Goal: Task Accomplishment & Management: Use online tool/utility

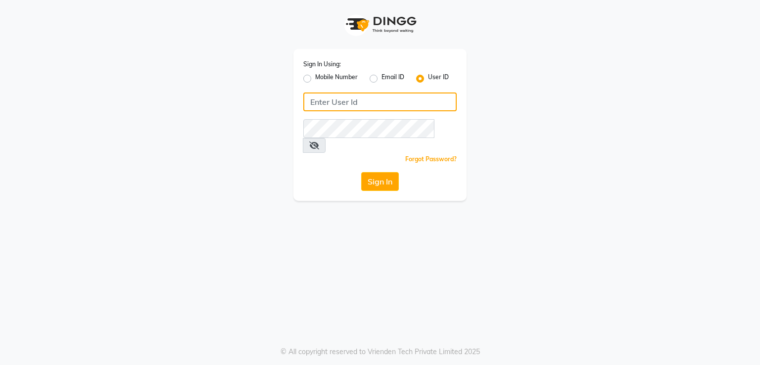
type input "[DEMOGRAPHIC_DATA]"
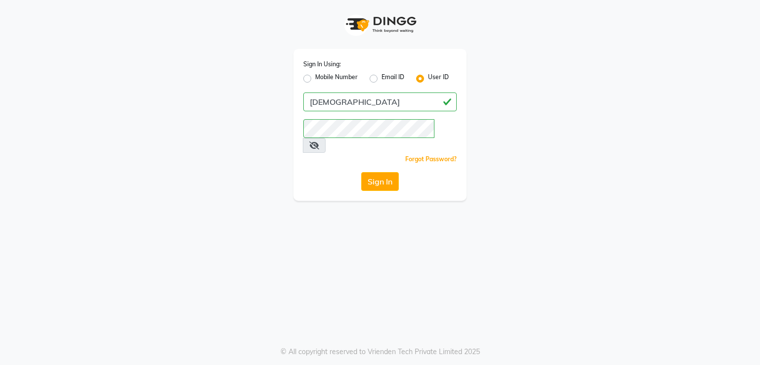
click at [415, 339] on div "Sign In Using: Mobile Number Email ID User ID saarsh Remember me Forgot Passwor…" at bounding box center [380, 182] width 760 height 365
click at [372, 172] on button "Sign In" at bounding box center [380, 181] width 38 height 19
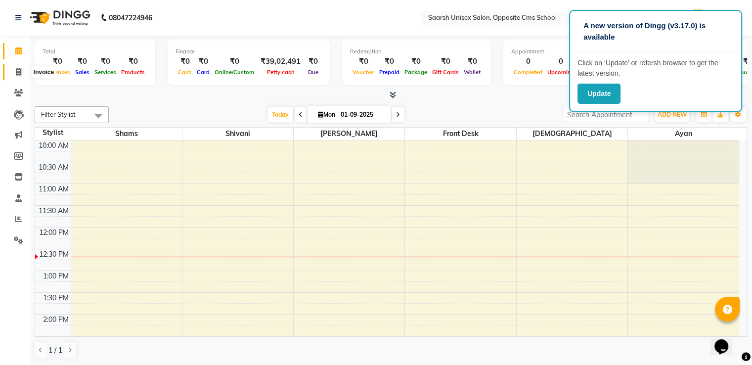
click at [14, 71] on span at bounding box center [18, 72] width 17 height 11
select select "service"
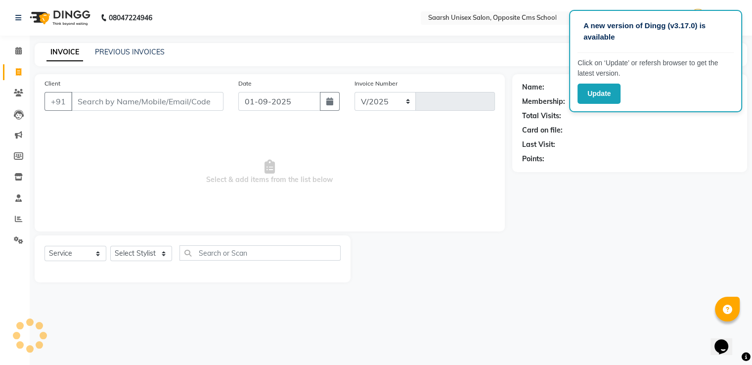
select select "3962"
type input "2035"
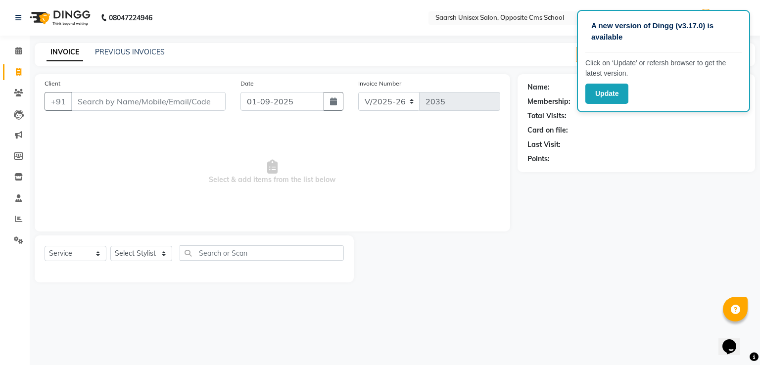
click at [239, 39] on div "A new version of Dingg (v3.17.0) is available Click on ‘Update’ or refersh brow…" at bounding box center [380, 182] width 760 height 365
click at [18, 99] on link "Clients" at bounding box center [15, 93] width 24 height 16
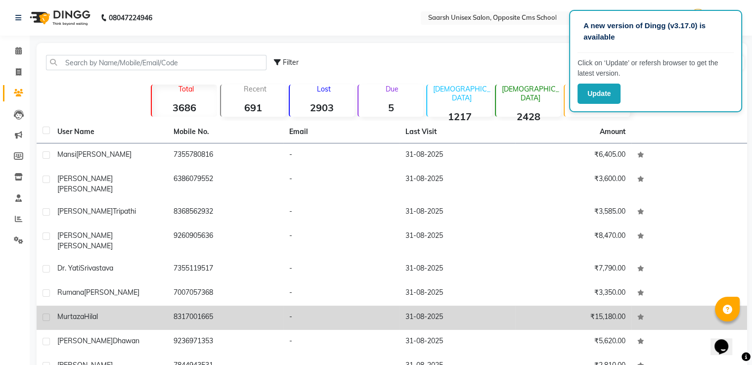
drag, startPoint x: 140, startPoint y: 333, endPoint x: 141, endPoint y: 315, distance: 17.9
click at [141, 330] on td "[PERSON_NAME]" at bounding box center [109, 342] width 116 height 24
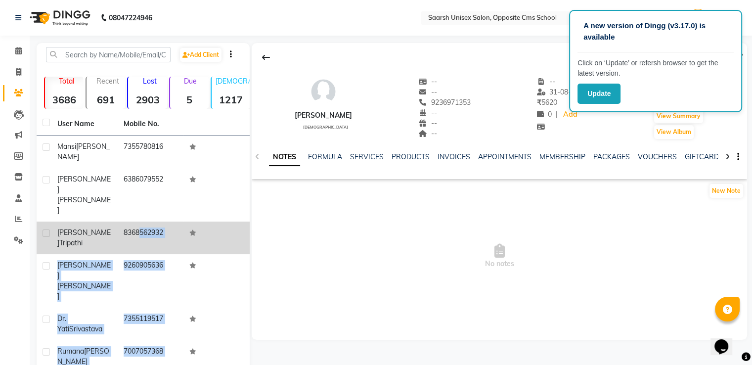
drag, startPoint x: 141, startPoint y: 315, endPoint x: 133, endPoint y: 192, distance: 123.0
click at [133, 192] on tbody "[PERSON_NAME] 7355780816 [PERSON_NAME] 6386079552 [PERSON_NAME] 8368562932 [PER…" at bounding box center [143, 318] width 213 height 365
click at [133, 222] on td "8368562932" at bounding box center [151, 238] width 66 height 33
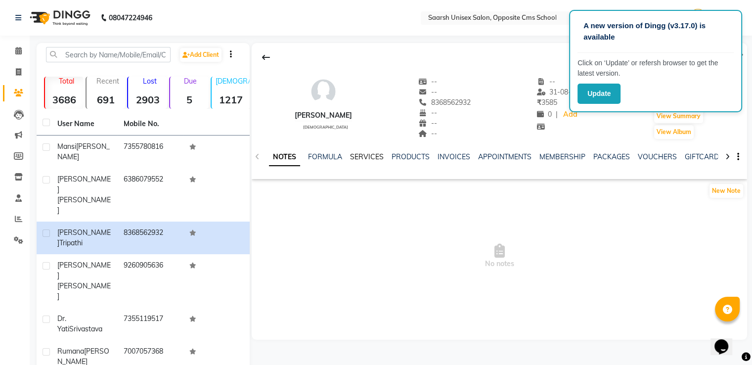
click at [358, 159] on link "SERVICES" at bounding box center [367, 156] width 34 height 9
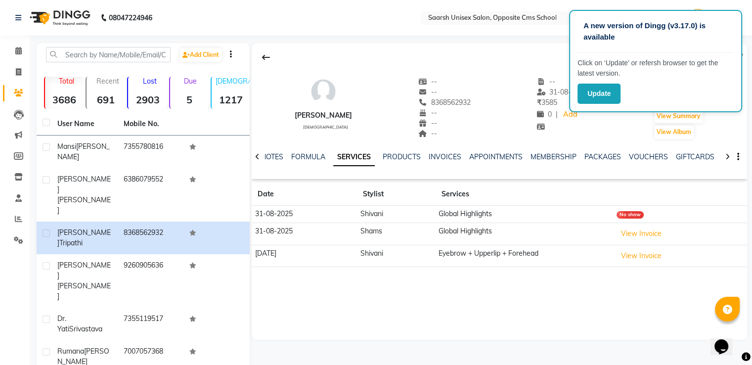
click at [631, 215] on div "No show" at bounding box center [630, 214] width 27 height 7
click at [638, 240] on button "View Invoice" at bounding box center [641, 233] width 49 height 15
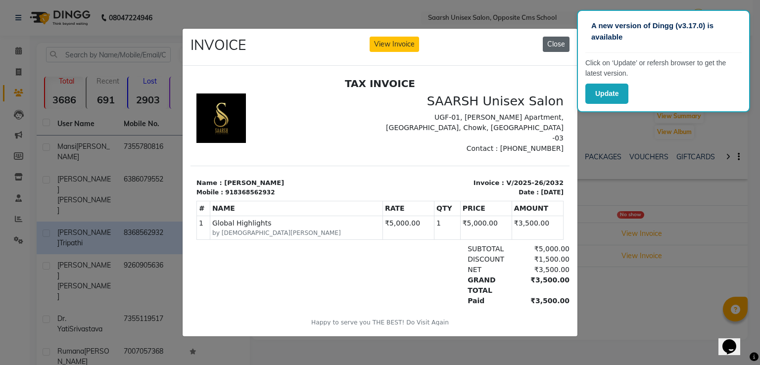
click at [566, 38] on button "Close" at bounding box center [556, 44] width 27 height 15
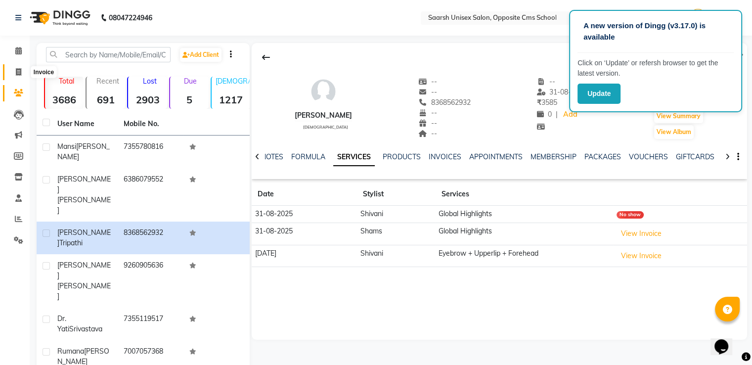
click at [18, 74] on icon at bounding box center [18, 71] width 5 height 7
select select "service"
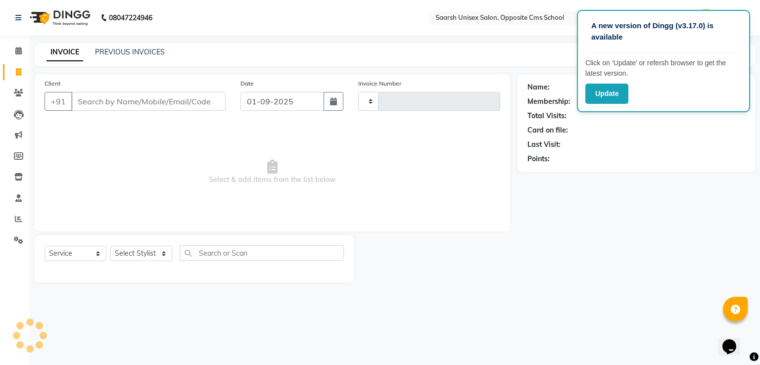
type input "2035"
select select "3962"
click at [153, 50] on link "PREVIOUS INVOICES" at bounding box center [130, 51] width 70 height 9
